Goal: Task Accomplishment & Management: Use online tool/utility

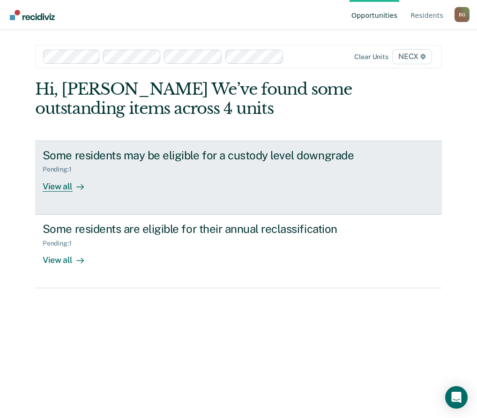
click at [189, 186] on div "Some residents may be eligible for a custody level downgrade Pending : 1 View a…" at bounding box center [219, 170] width 352 height 43
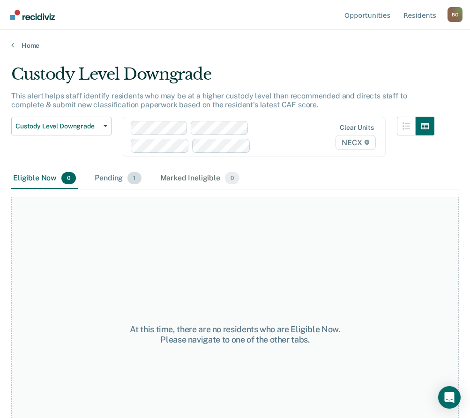
click at [111, 180] on div "Pending 1" at bounding box center [118, 178] width 50 height 21
